Goal: Book appointment/travel/reservation

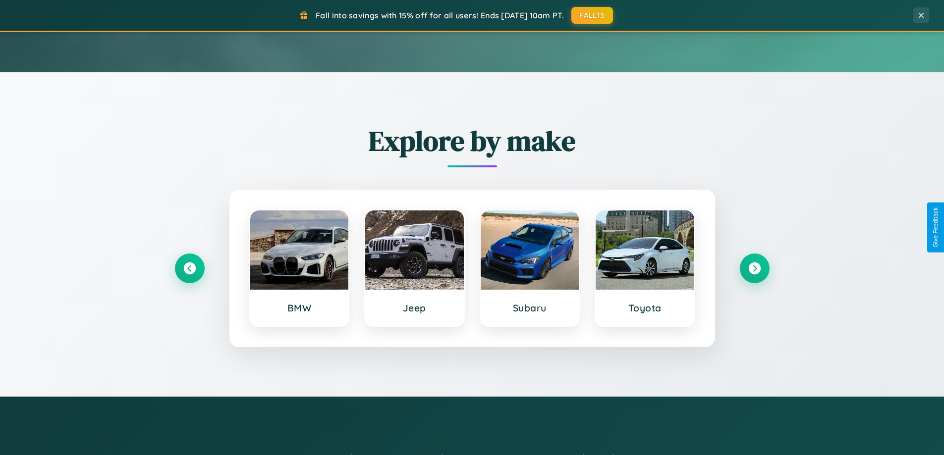
scroll to position [427, 0]
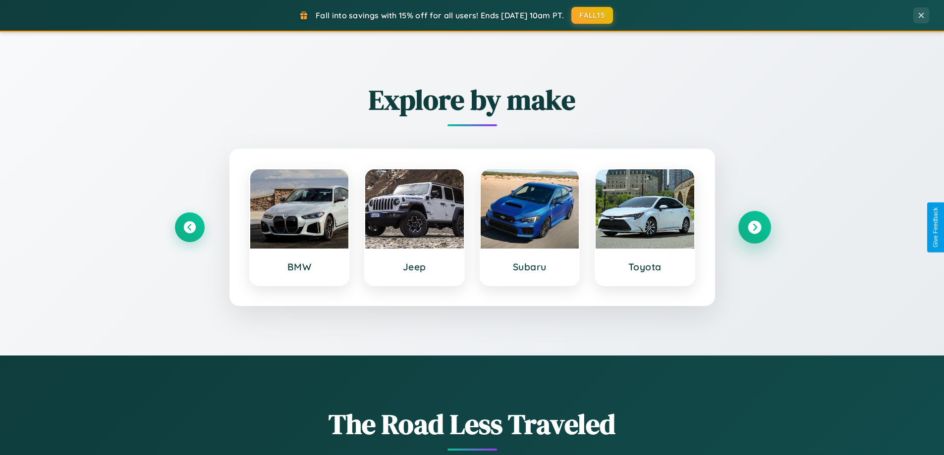
click at [754, 227] on icon at bounding box center [754, 227] width 13 height 13
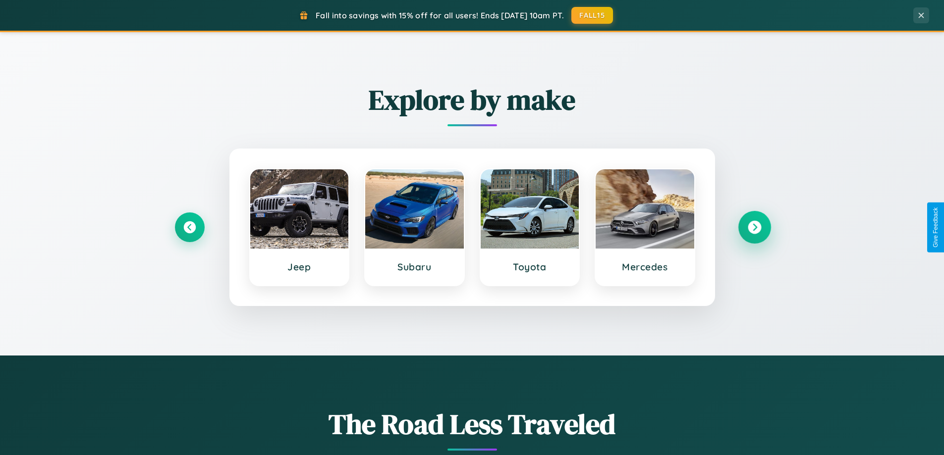
click at [754, 227] on icon at bounding box center [754, 227] width 13 height 13
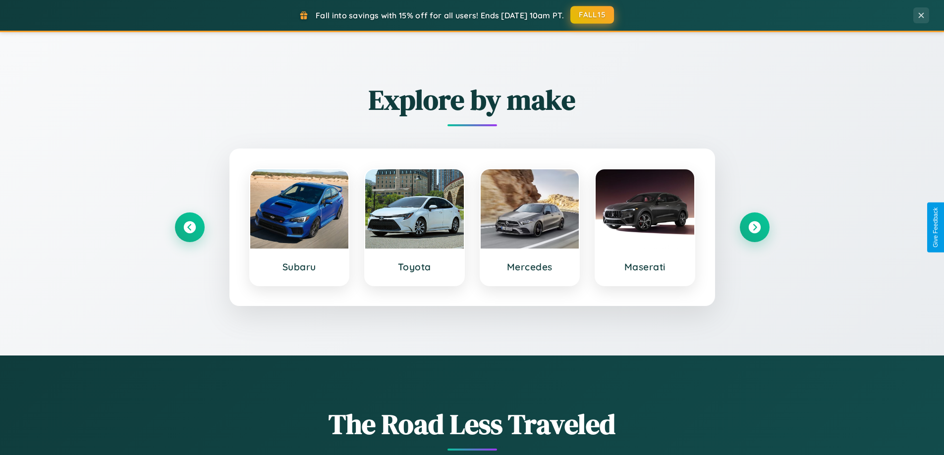
click at [593, 15] on button "FALL15" at bounding box center [592, 15] width 44 height 18
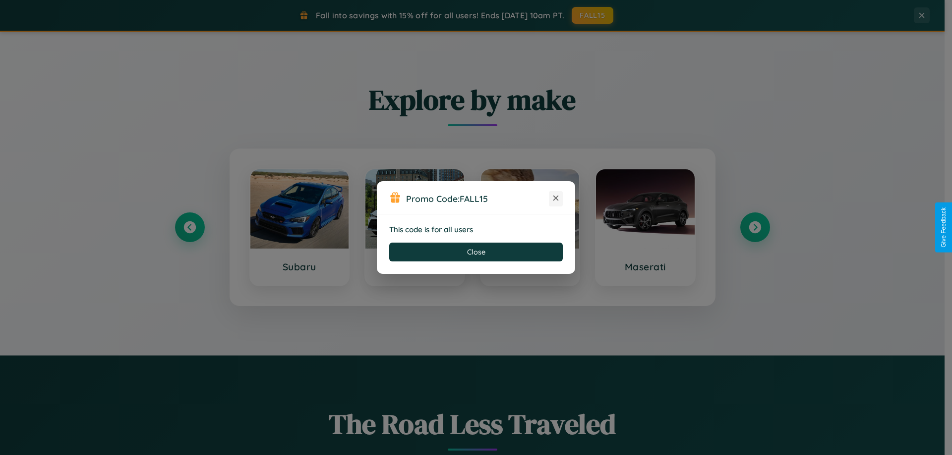
click at [556, 199] on icon at bounding box center [556, 198] width 10 height 10
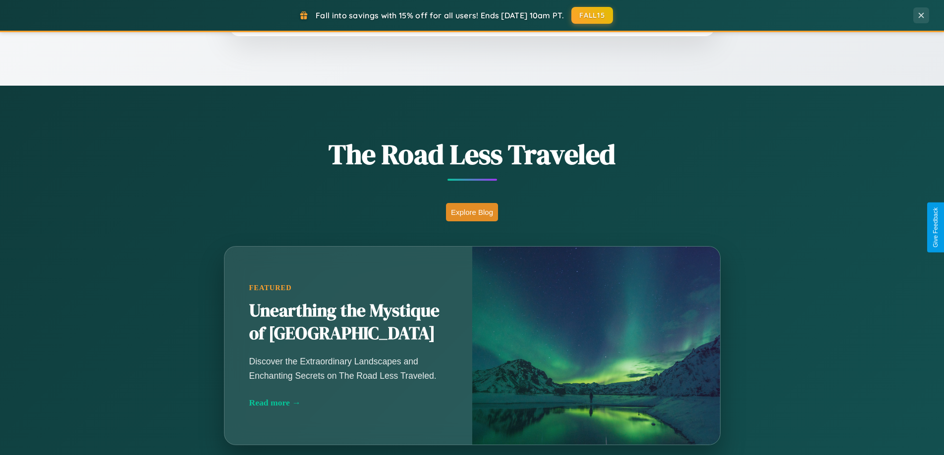
scroll to position [1592, 0]
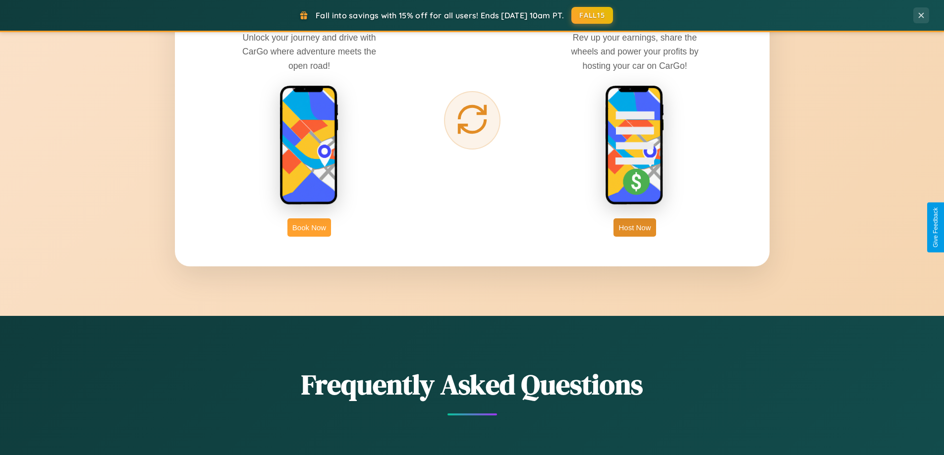
click at [309, 227] on button "Book Now" at bounding box center [309, 228] width 44 height 18
